Goal: Information Seeking & Learning: Find specific fact

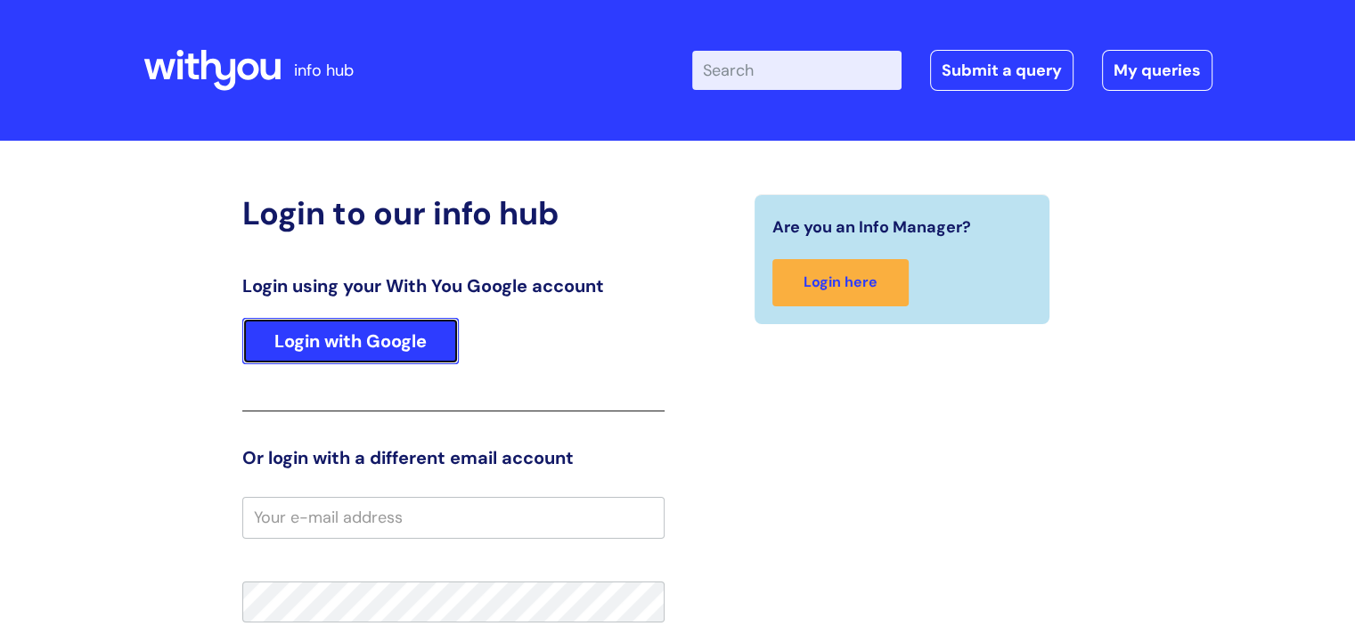
click at [367, 338] on link "Login with Google" at bounding box center [350, 341] width 217 height 46
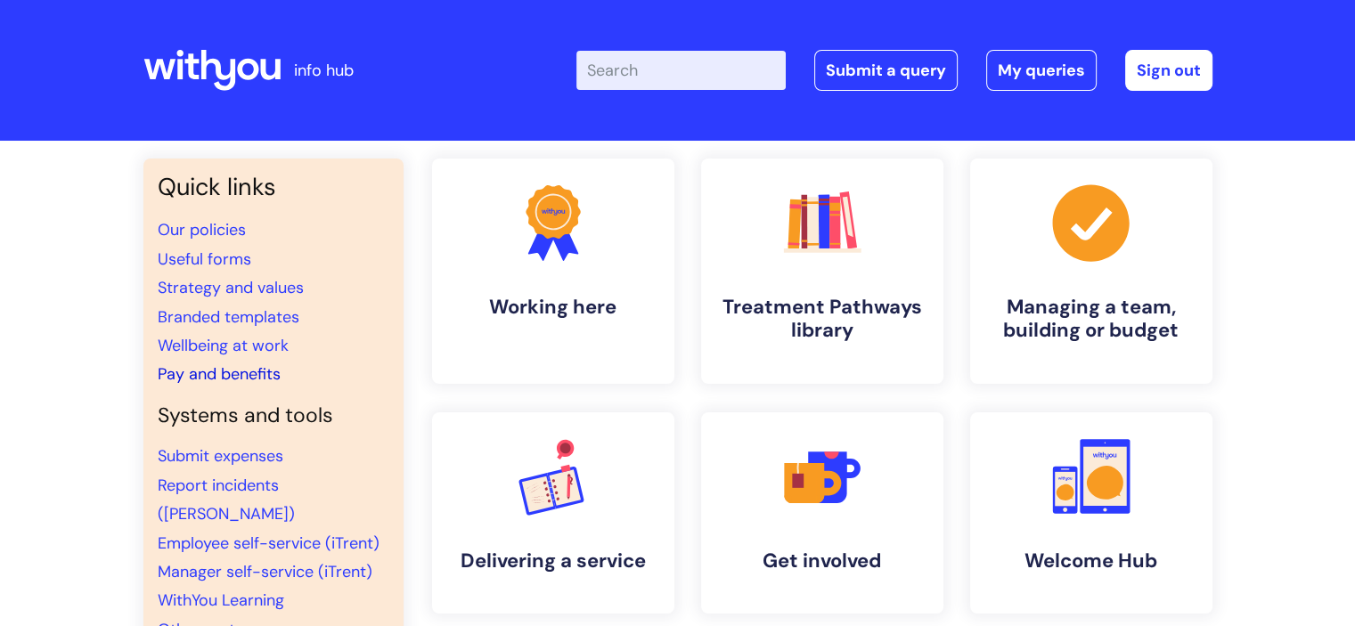
click at [210, 367] on link "Pay and benefits" at bounding box center [219, 374] width 123 height 21
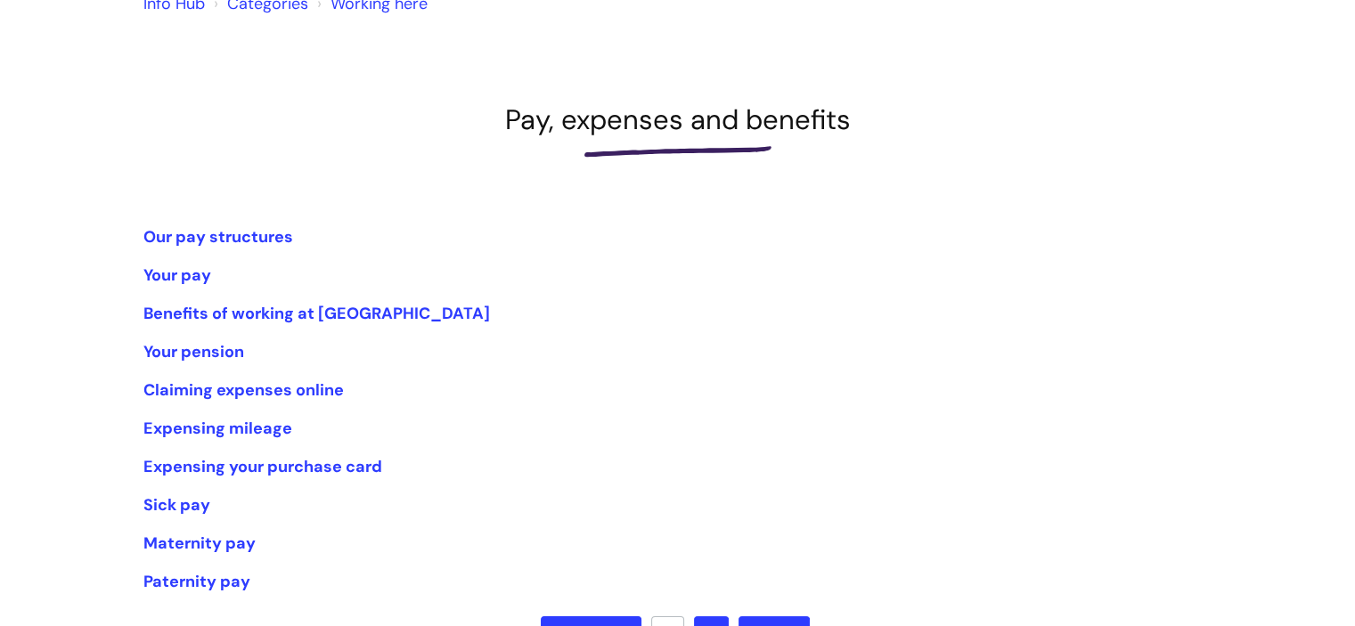
scroll to position [178, 0]
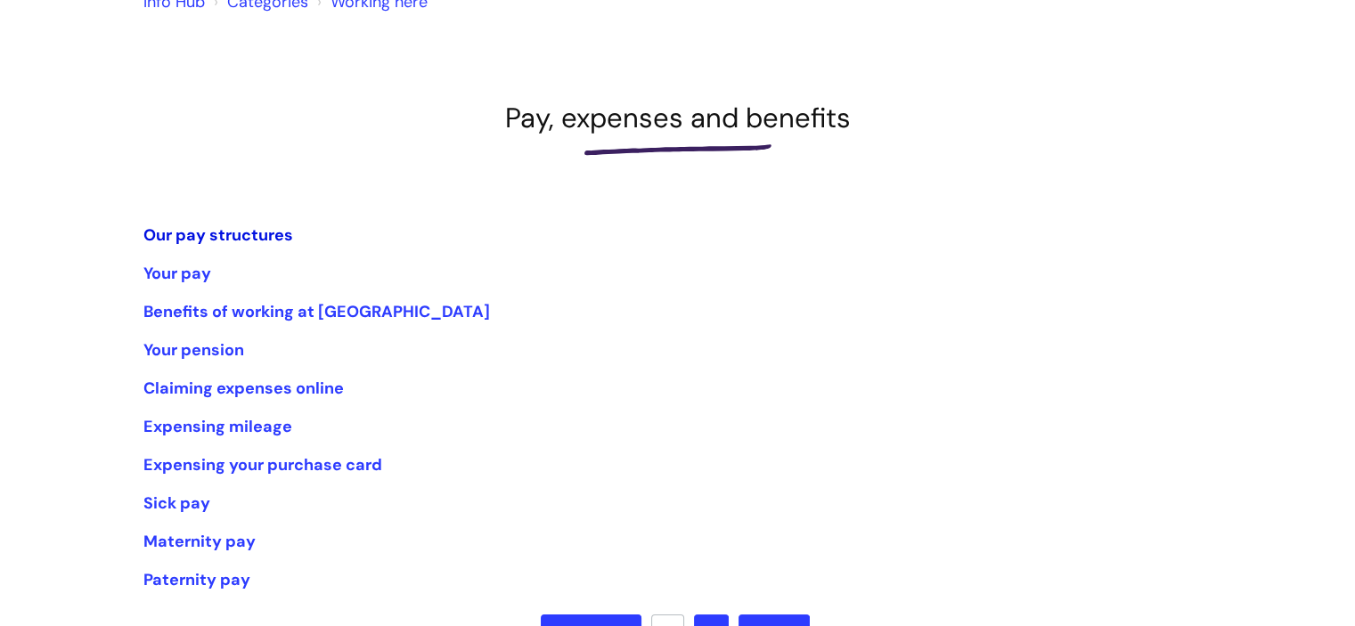
click at [217, 230] on link "Our pay structures" at bounding box center [218, 235] width 150 height 21
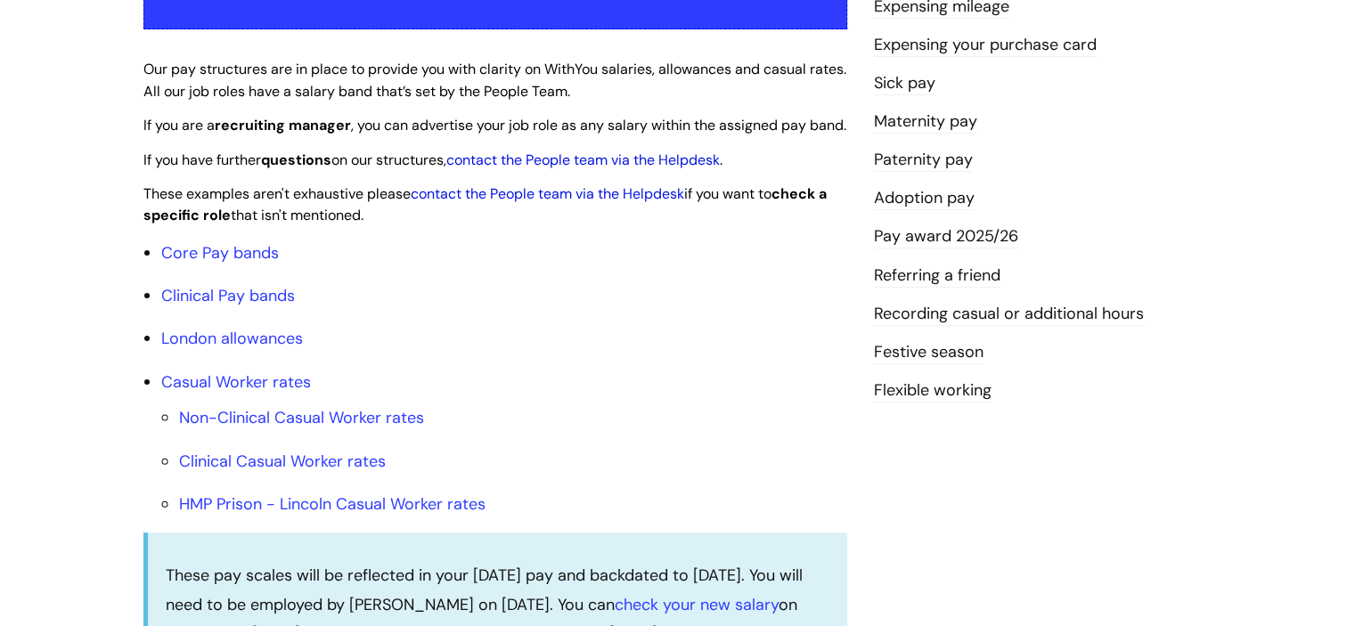
scroll to position [424, 0]
click at [211, 306] on link "Clinical Pay bands" at bounding box center [228, 294] width 134 height 21
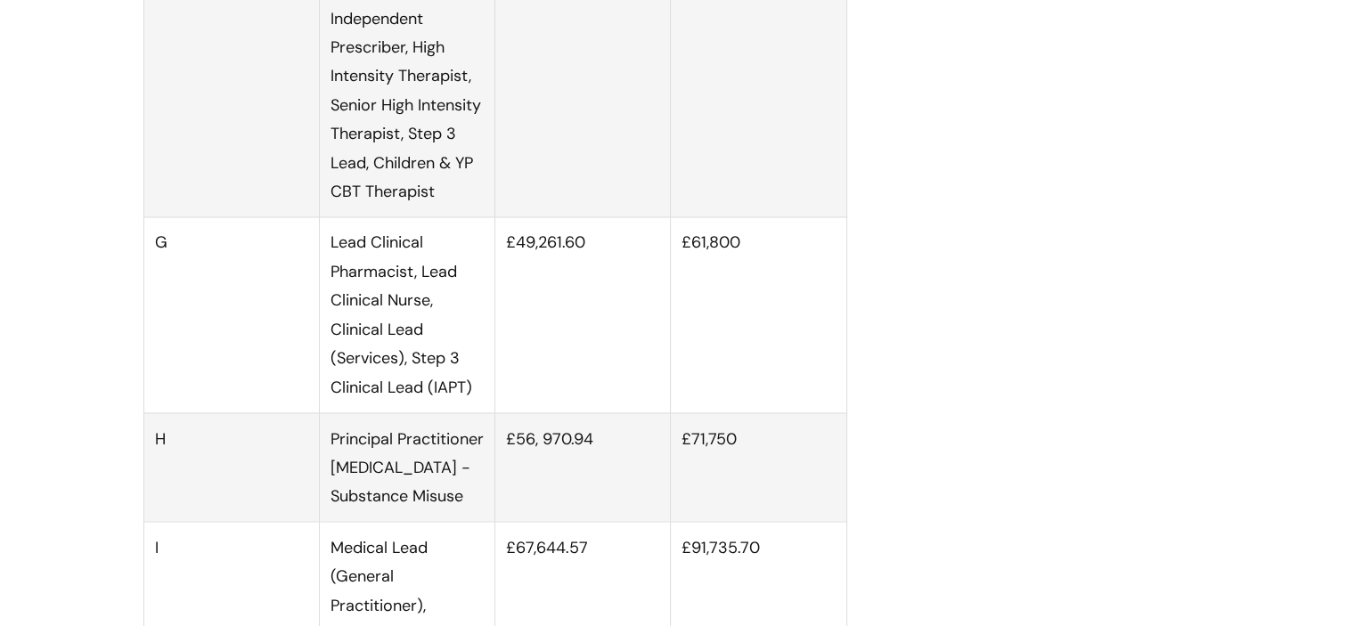
scroll to position [3013, 0]
